Goal: Information Seeking & Learning: Learn about a topic

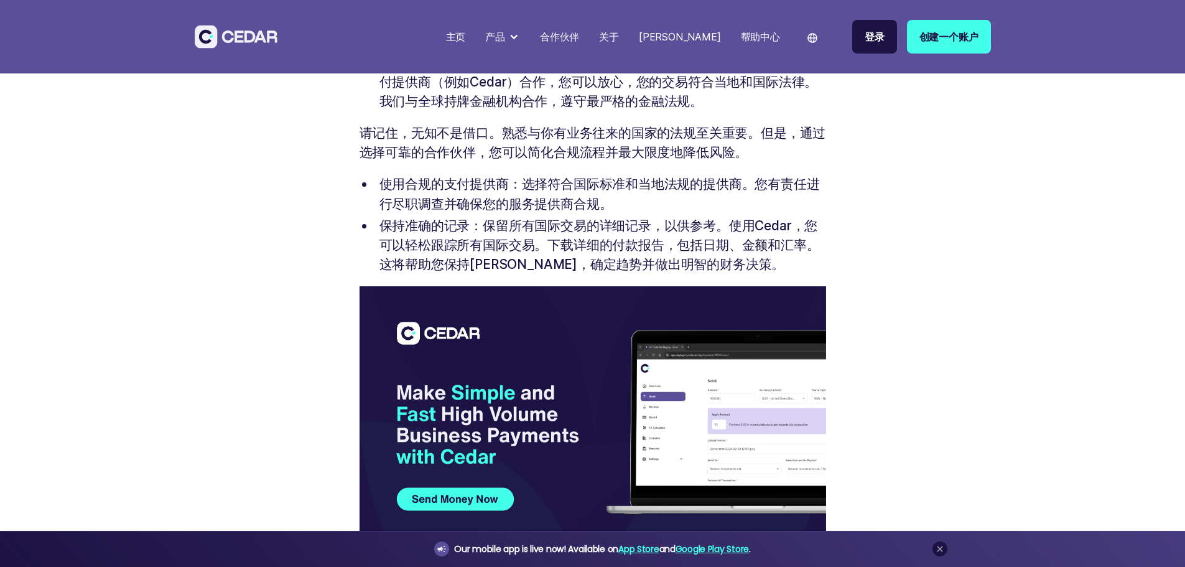
scroll to position [2364, 0]
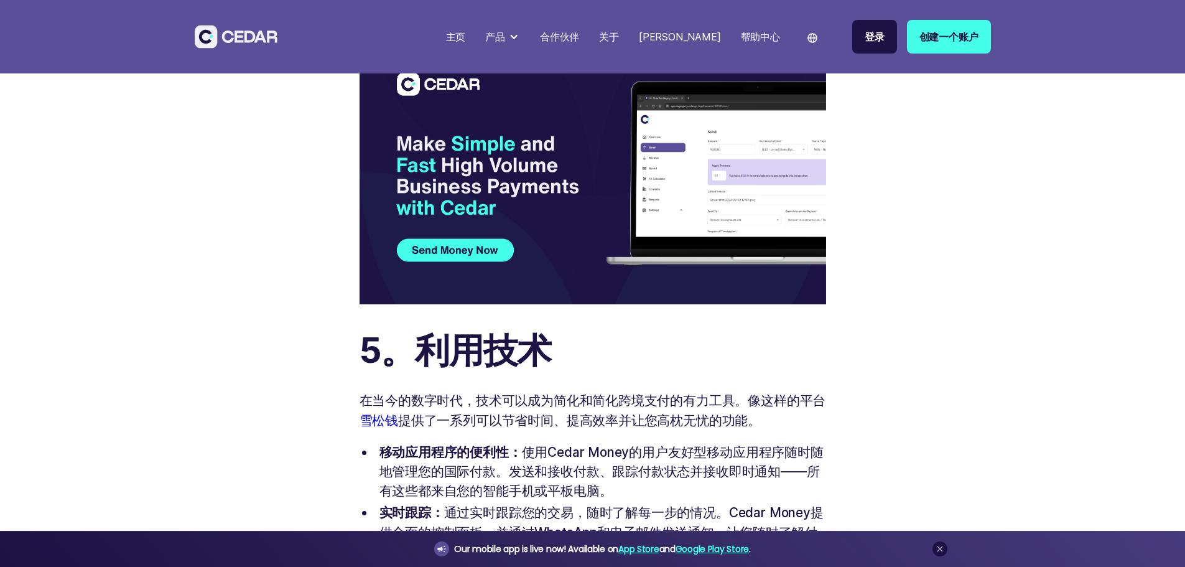
click at [579, 33] on div "合作伙伴" at bounding box center [559, 36] width 39 height 15
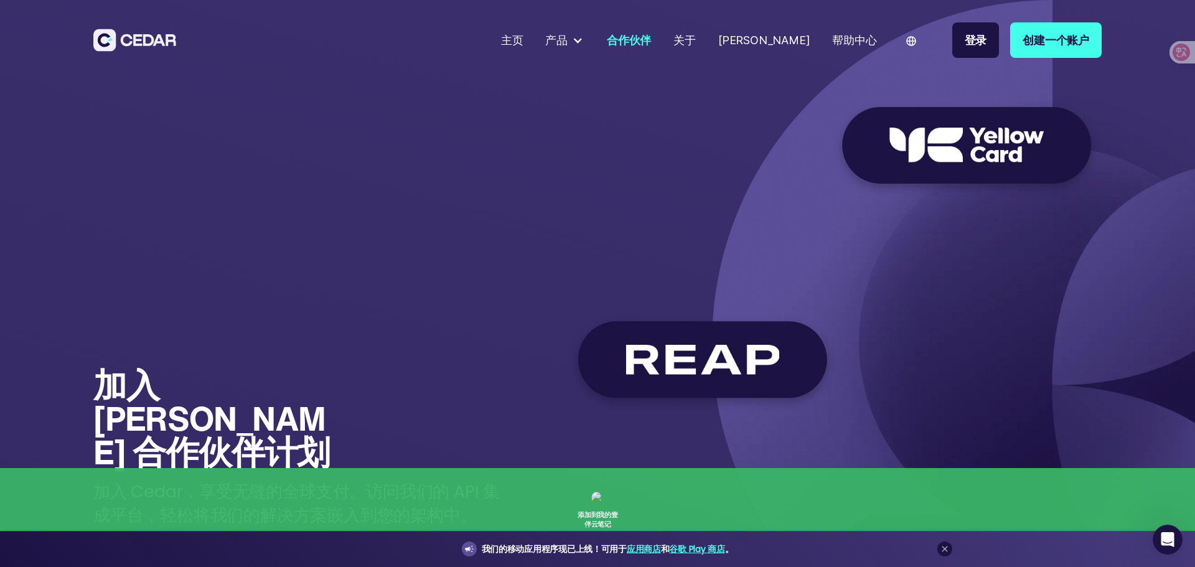
click at [651, 39] on div "合作伙伴" at bounding box center [629, 40] width 44 height 17
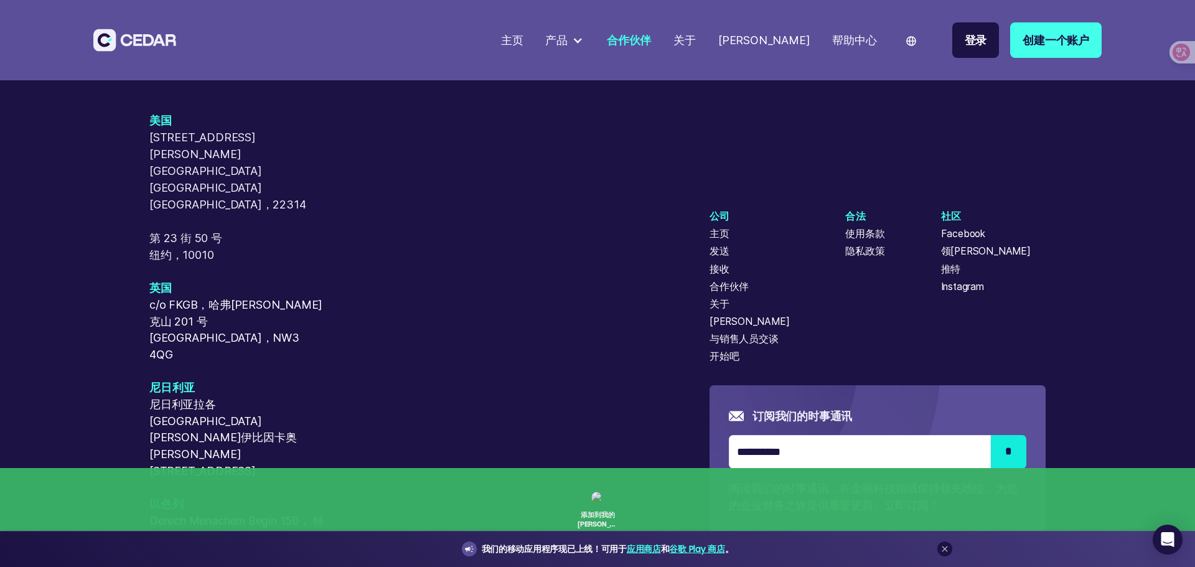
scroll to position [3497, 0]
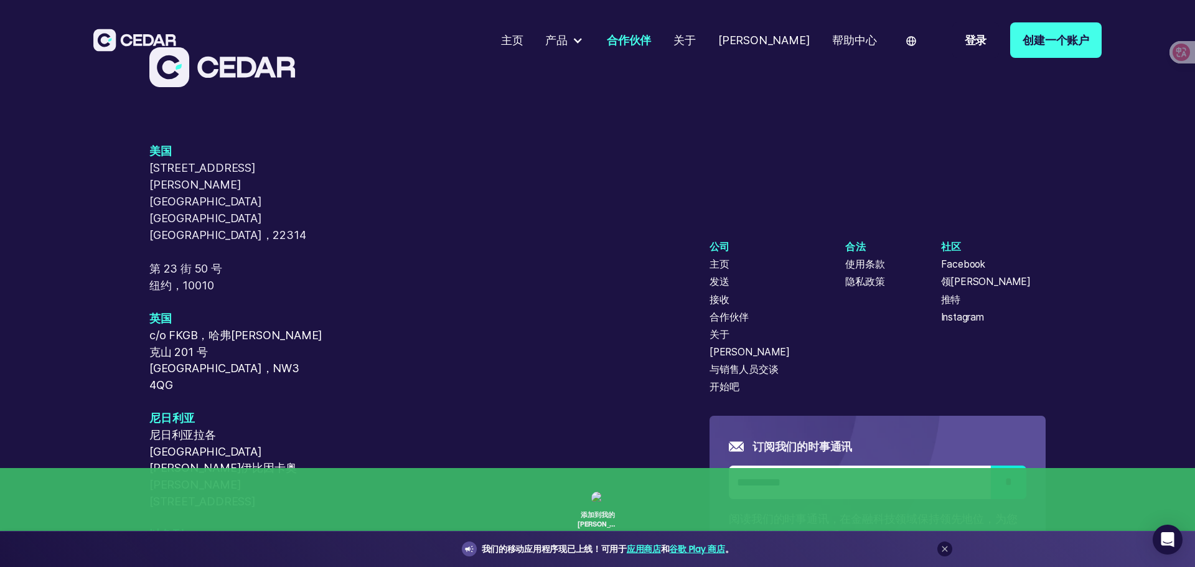
click at [739, 345] on div "[PERSON_NAME]" at bounding box center [749, 352] width 80 height 15
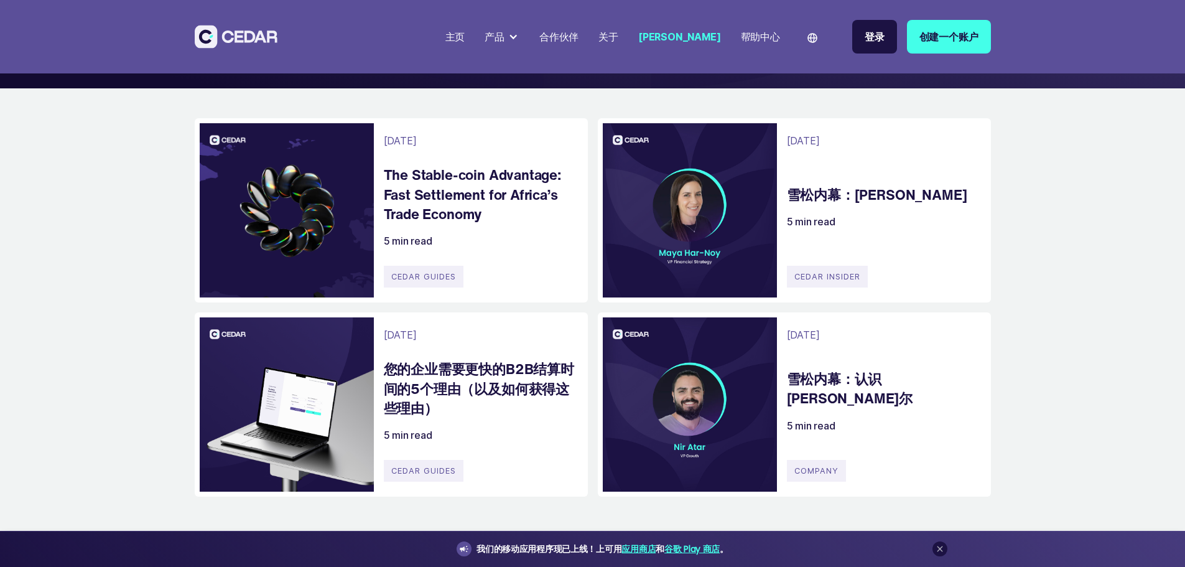
scroll to position [124, 0]
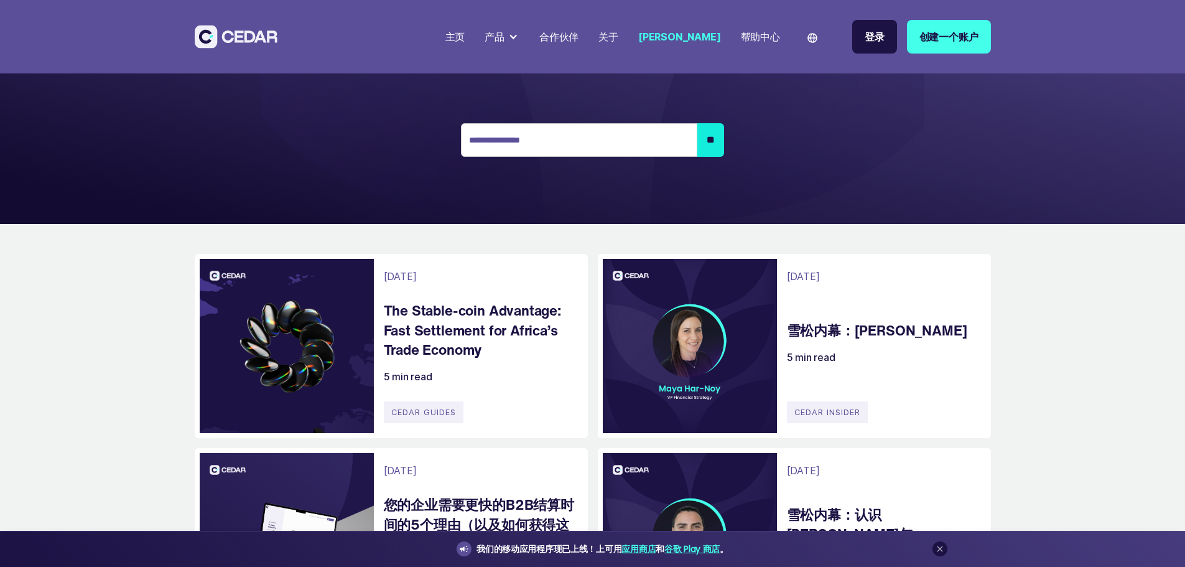
click at [818, 39] on img at bounding box center [813, 38] width 10 height 10
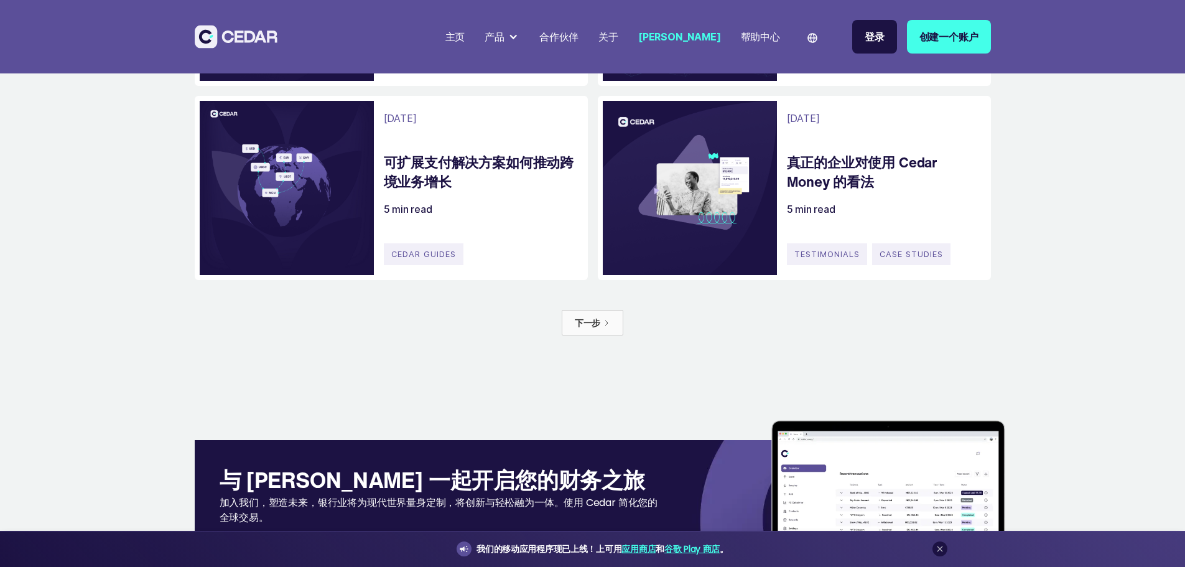
scroll to position [809, 0]
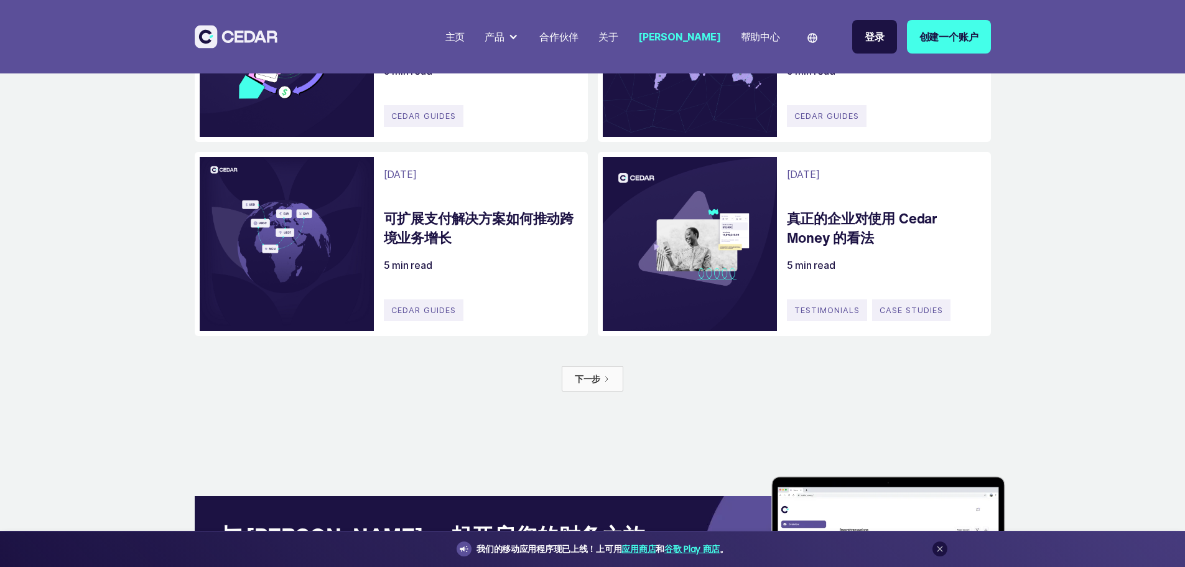
click at [464, 54] on h4 "多币种 B2B 支付：如何简化您的工作流程" at bounding box center [480, 33] width 192 height 39
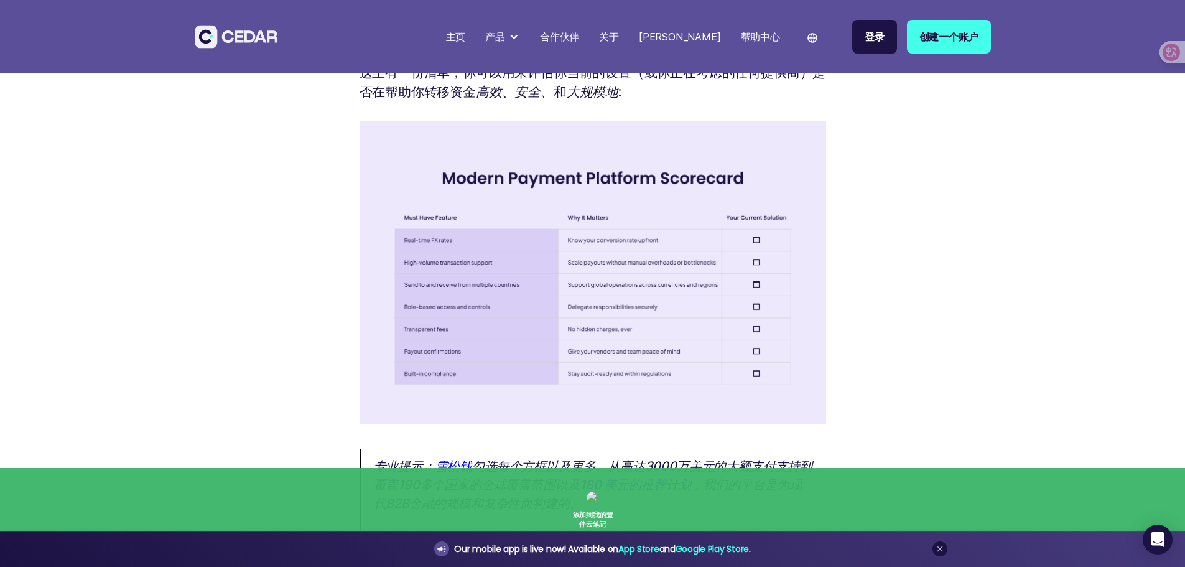
scroll to position [2986, 0]
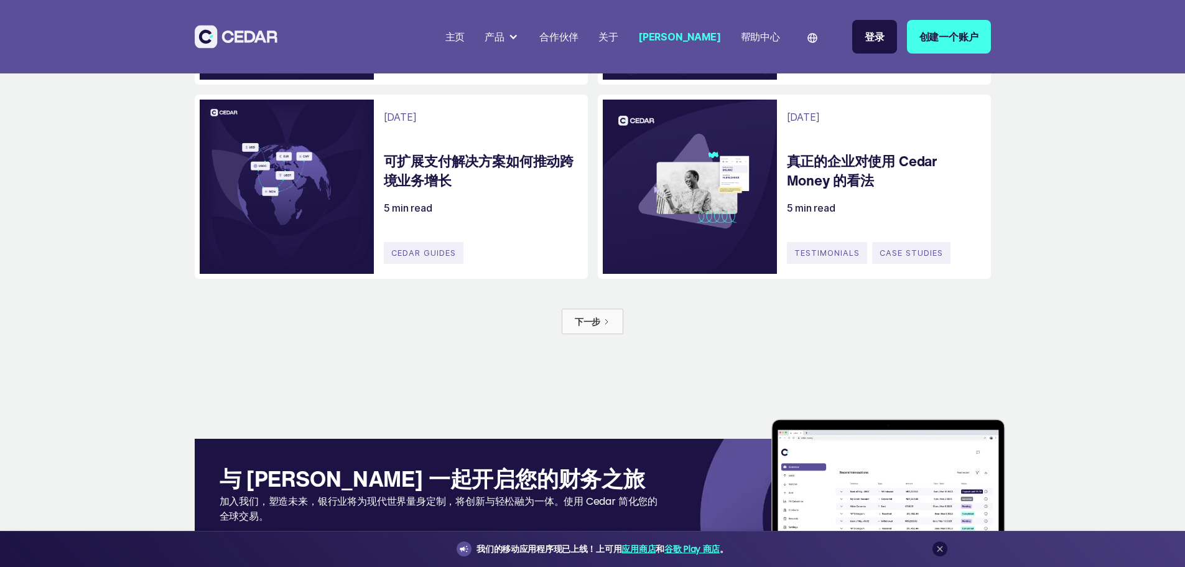
scroll to position [1120, 0]
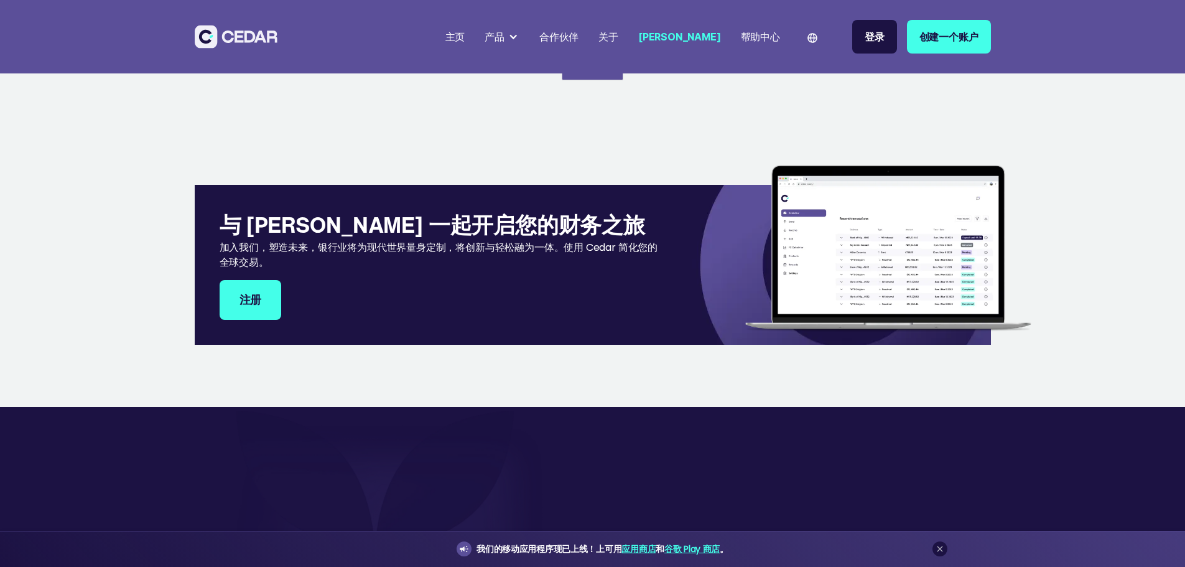
click at [575, 74] on div "下一步" at bounding box center [588, 67] width 26 height 13
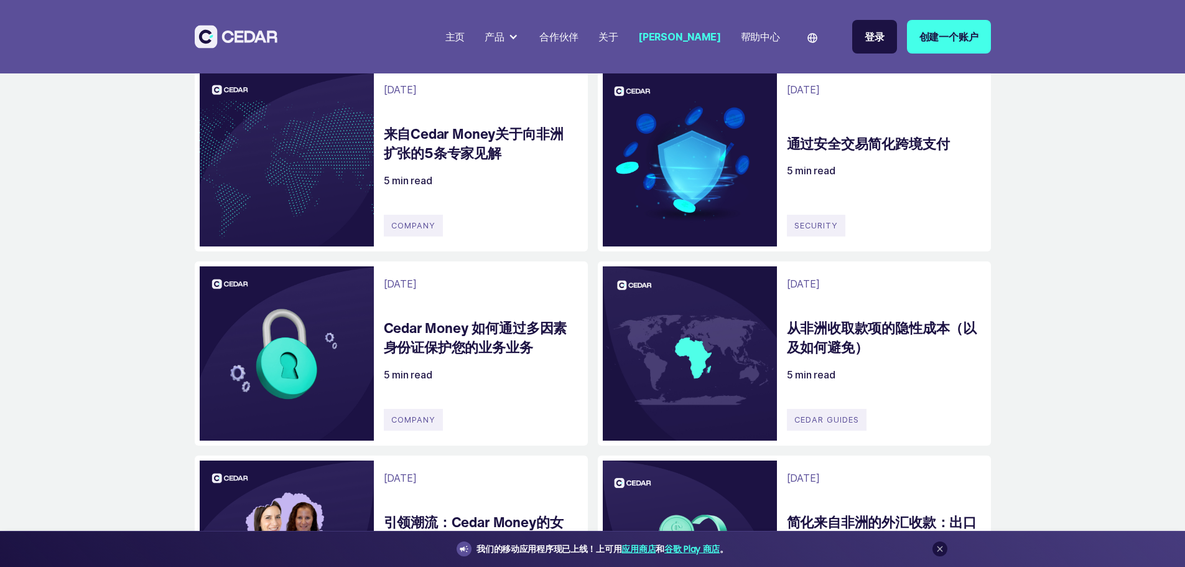
click at [215, 251] on div "[DATE] 来自Cedar Money关于向非洲扩张的5条专家见解 5 min read company 如果你正在考虑将业务扩展到非洲，那么你并不孤单，你…" at bounding box center [391, 159] width 393 height 184
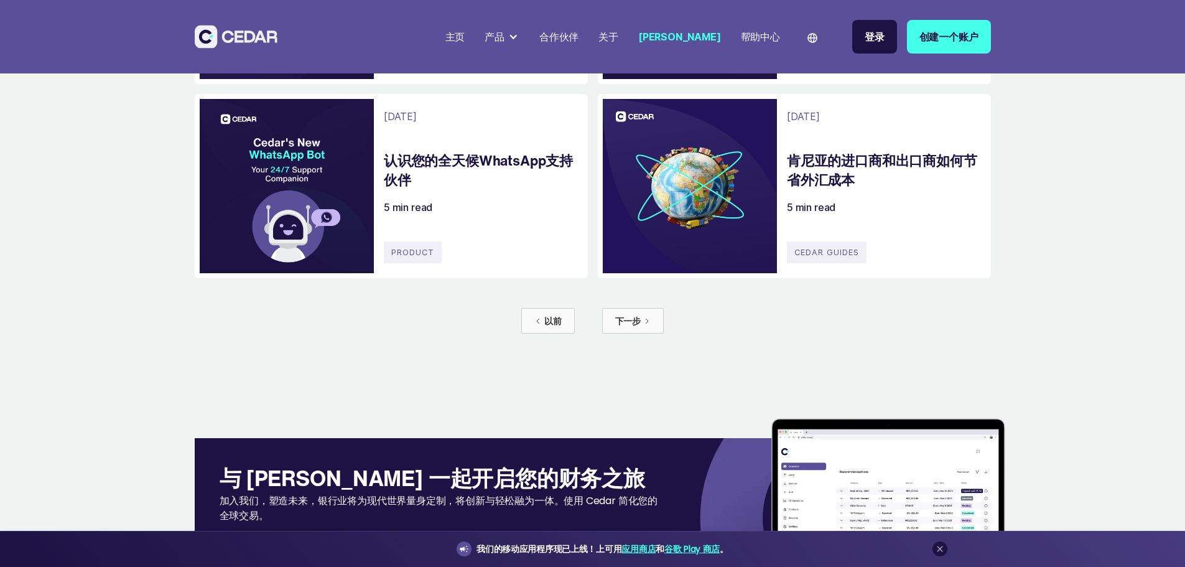
scroll to position [871, 0]
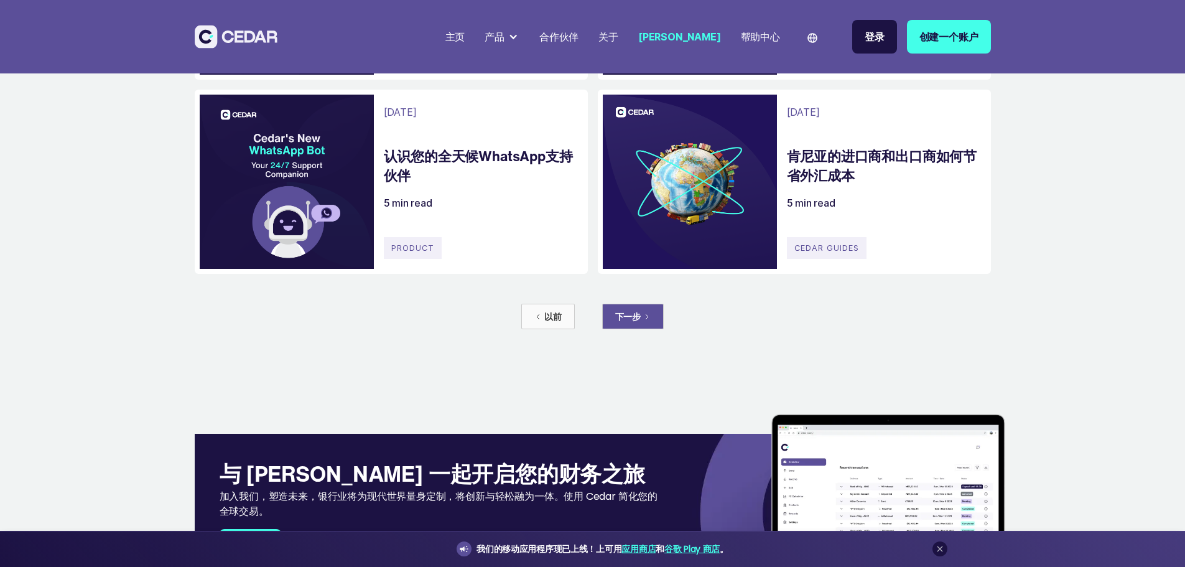
click at [625, 329] on link "下一步" at bounding box center [633, 317] width 62 height 26
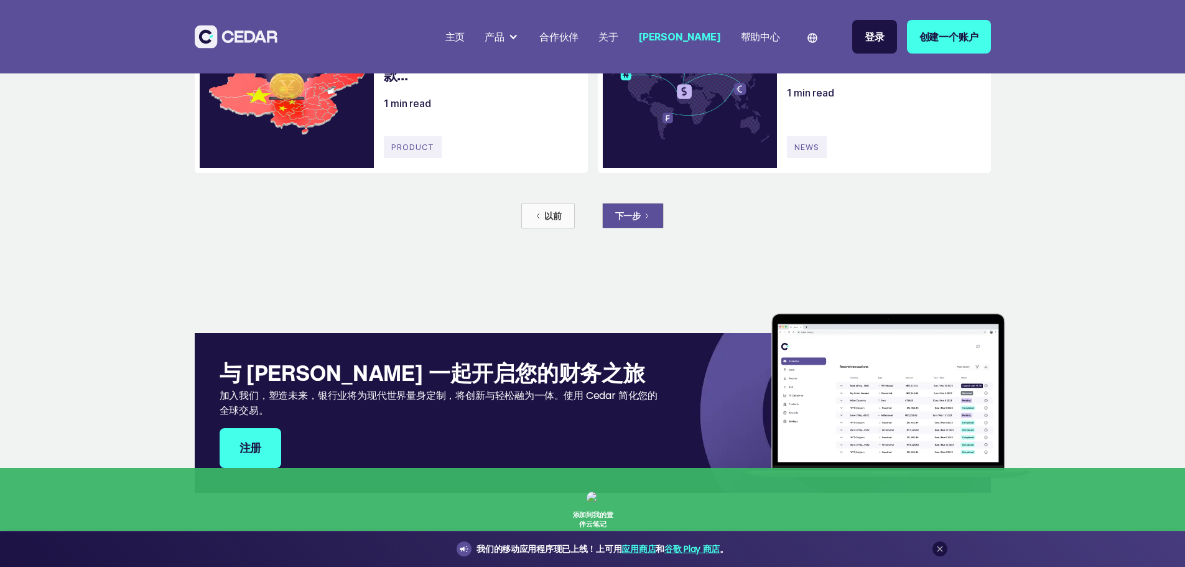
scroll to position [975, 0]
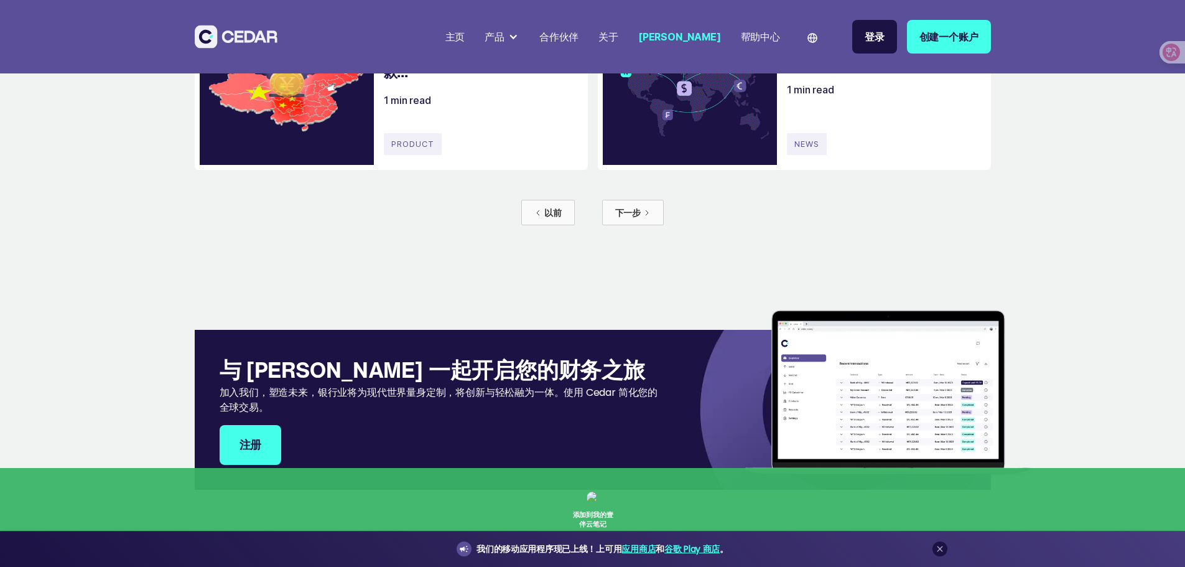
click at [851, 73] on h4 "高效跨境支付的 5 种最佳实践..." at bounding box center [882, 62] width 190 height 21
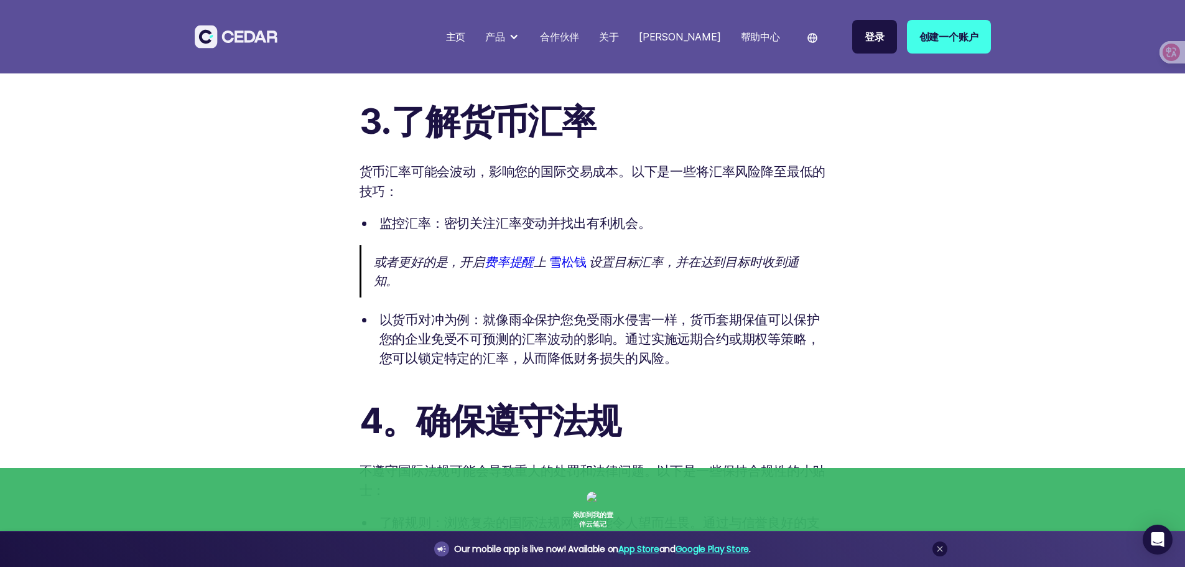
scroll to position [1618, 0]
